Goal: Task Accomplishment & Management: Manage account settings

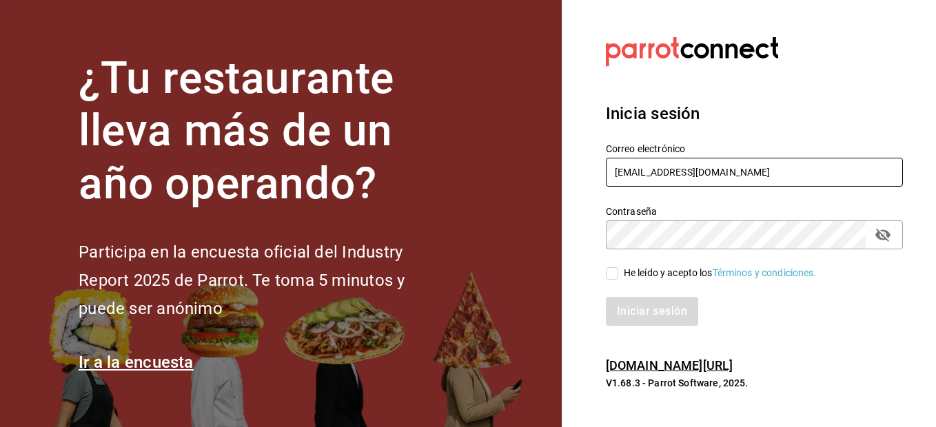
click at [760, 172] on input "[EMAIL_ADDRESS][DOMAIN_NAME]" at bounding box center [754, 172] width 297 height 29
drag, startPoint x: 760, startPoint y: 172, endPoint x: 518, endPoint y: 158, distance: 242.4
click at [518, 158] on div "¿Tu restaurante lleva más de un año operando? Participa en la encuesta oficial …" at bounding box center [468, 213] width 936 height 427
type input "[EMAIL_ADDRESS][DOMAIN_NAME]"
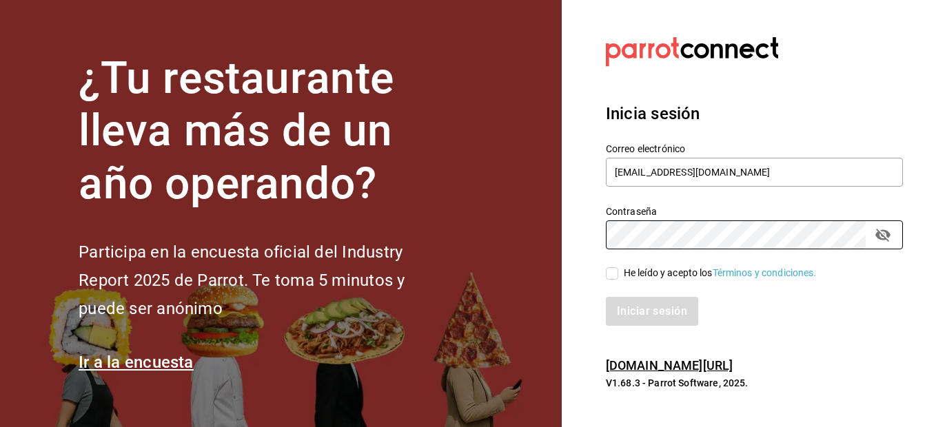
click at [565, 235] on section "Datos incorrectos. Verifica que tu Correo o Contraseña estén bien escritos. Ini…" at bounding box center [749, 213] width 374 height 427
click at [609, 274] on input "He leído y acepto los Términos y condiciones." at bounding box center [612, 273] width 12 height 12
checkbox input "true"
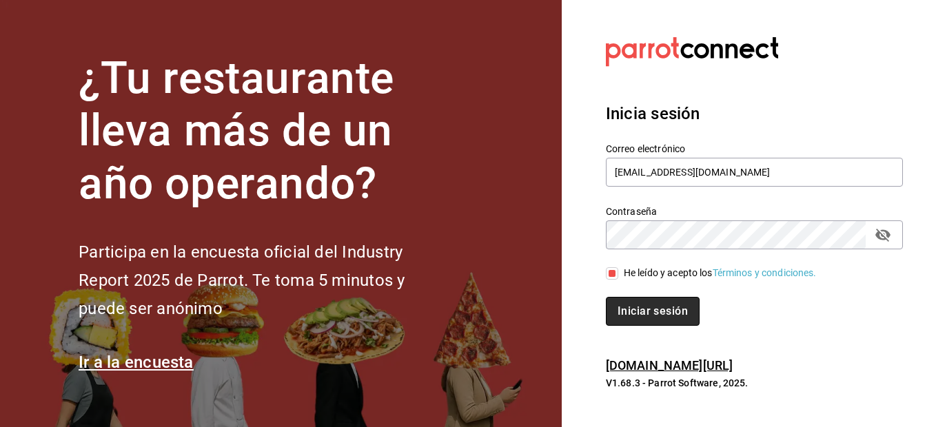
click at [654, 307] on button "Iniciar sesión" at bounding box center [653, 311] width 94 height 29
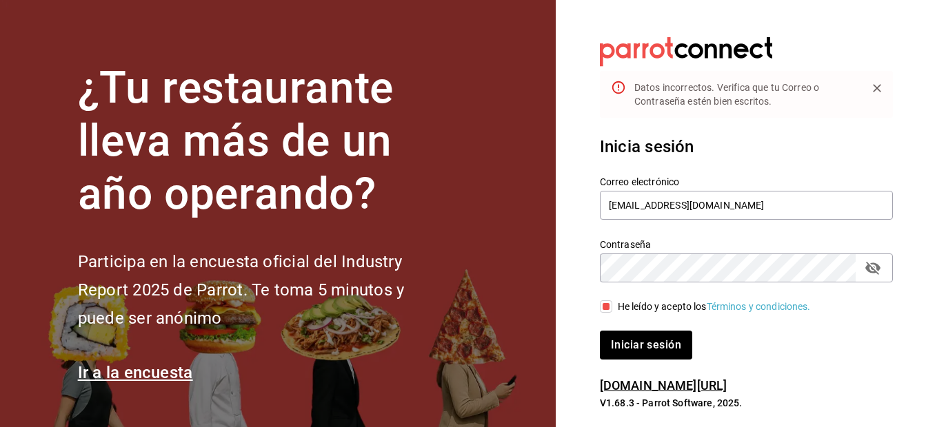
scroll to position [20, 0]
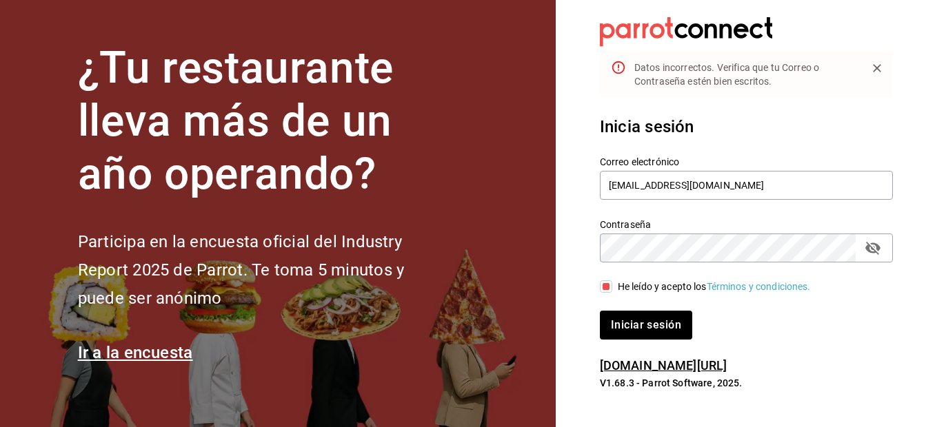
click at [878, 248] on icon "passwordField" at bounding box center [872, 248] width 15 height 13
click at [876, 62] on icon "Close" at bounding box center [877, 68] width 14 height 14
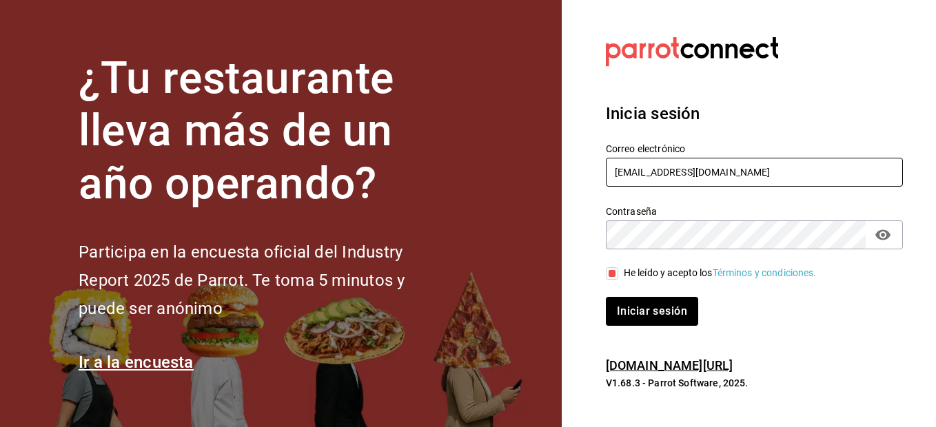
click at [809, 161] on input "[EMAIL_ADDRESS][DOMAIN_NAME]" at bounding box center [754, 172] width 297 height 29
type input "[EMAIL_ADDRESS][DOMAIN_NAME]"
click at [642, 309] on button "Iniciar sesión" at bounding box center [653, 311] width 94 height 29
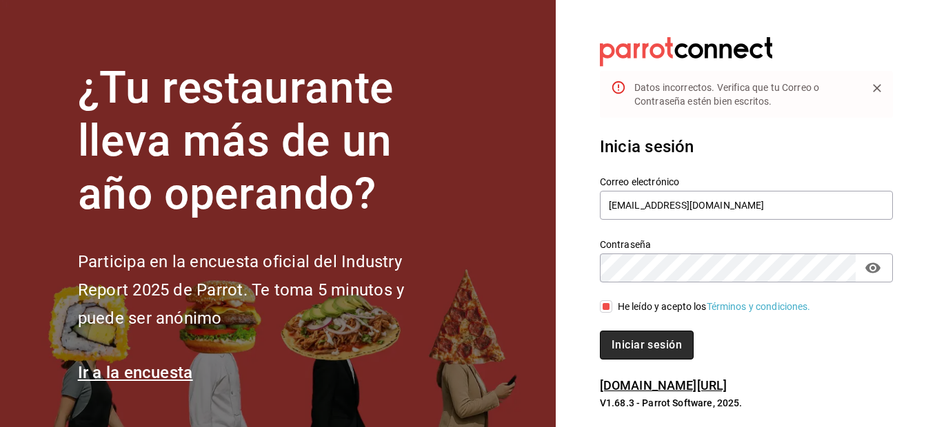
click at [668, 341] on button "Iniciar sesión" at bounding box center [647, 345] width 94 height 29
